Goal: Information Seeking & Learning: Learn about a topic

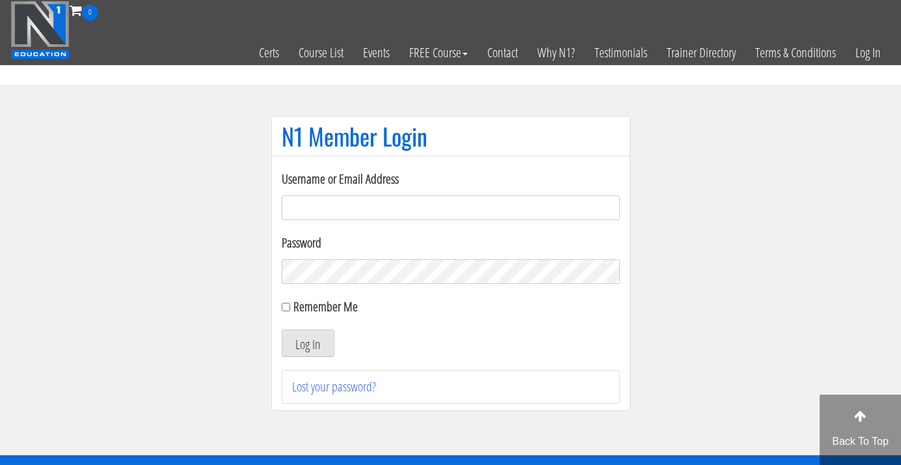
type input "[EMAIL_ADDRESS][DOMAIN_NAME]"
click at [307, 343] on button "Log In" at bounding box center [308, 342] width 53 height 27
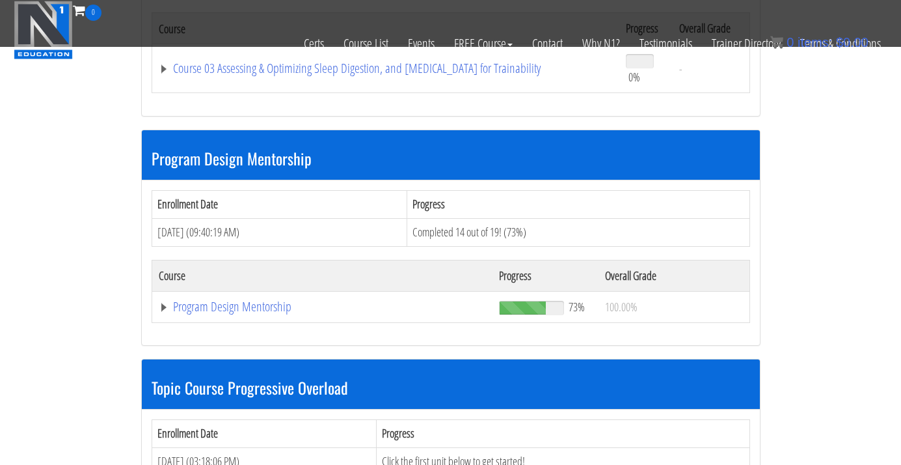
scroll to position [1110, 0]
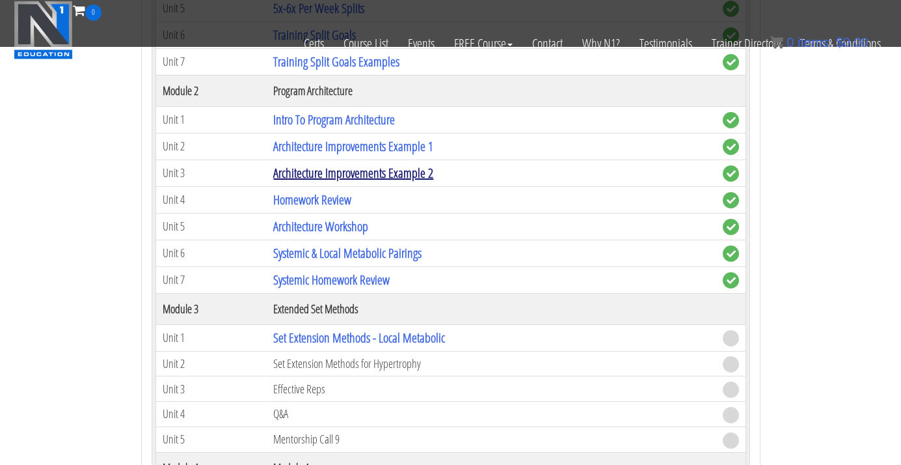
scroll to position [1537, 0]
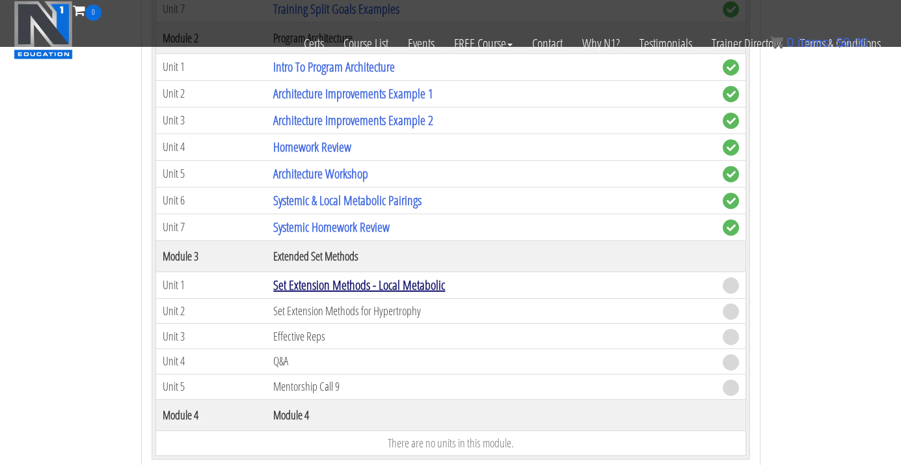
click at [344, 279] on link "Set Extension Methods - Local Metabolic" at bounding box center [359, 285] width 172 height 18
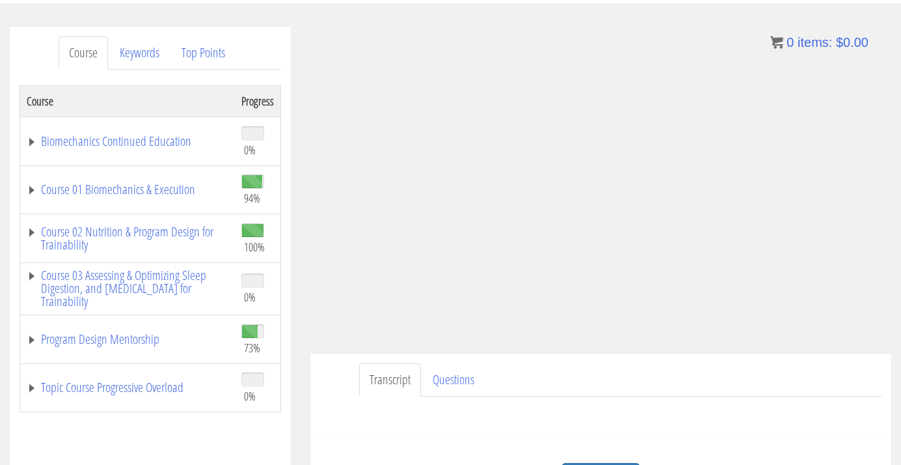
scroll to position [138, 0]
